Goal: Navigation & Orientation: Find specific page/section

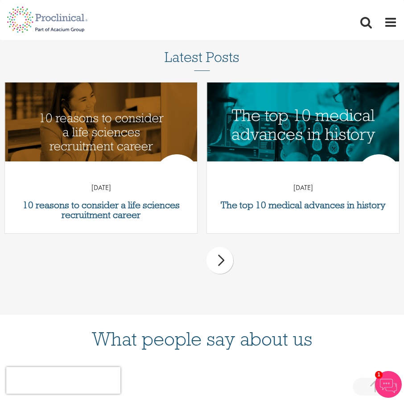
scroll to position [134, 0]
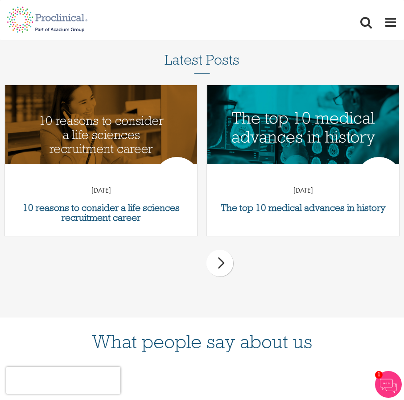
click at [223, 256] on div "next" at bounding box center [220, 263] width 27 height 27
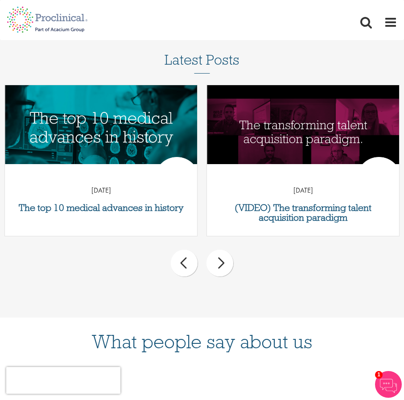
click at [223, 256] on div "next" at bounding box center [220, 263] width 27 height 27
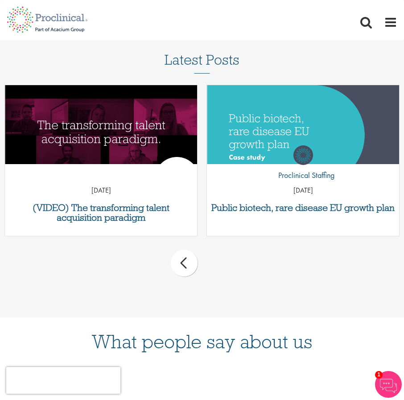
click at [223, 256] on div "prev next" at bounding box center [202, 264] width 404 height 39
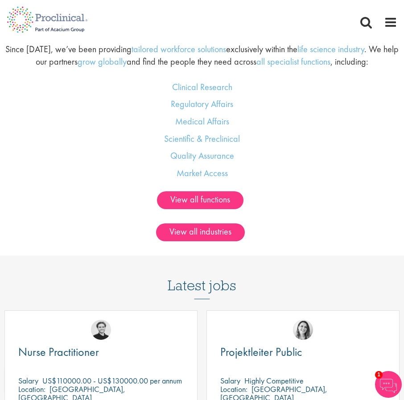
scroll to position [892, 0]
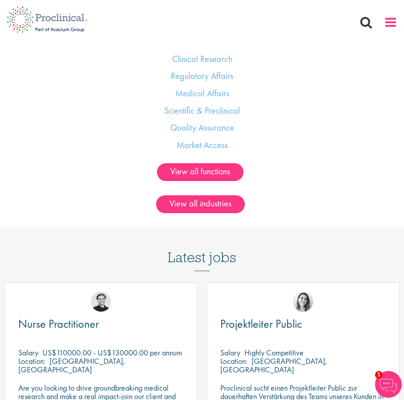
click at [394, 22] on span at bounding box center [390, 22] width 13 height 13
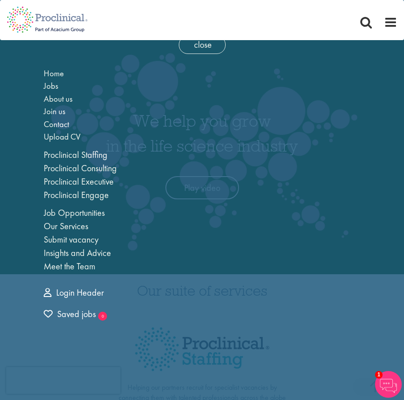
scroll to position [0, 0]
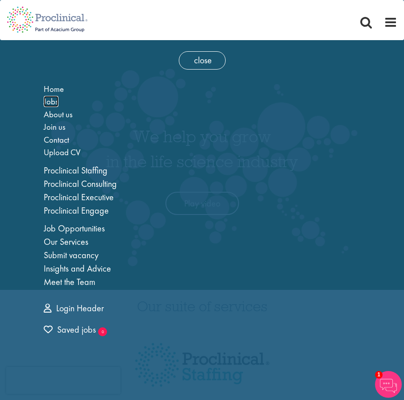
click at [50, 102] on span "Jobs" at bounding box center [51, 101] width 15 height 11
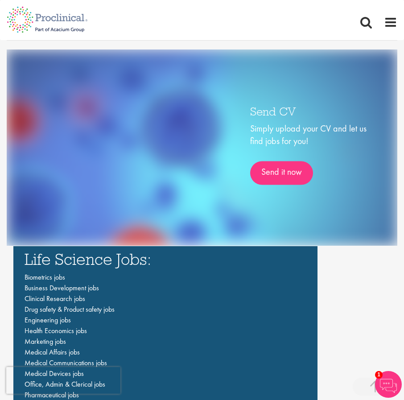
scroll to position [1517, 0]
